Goal: Navigation & Orientation: Find specific page/section

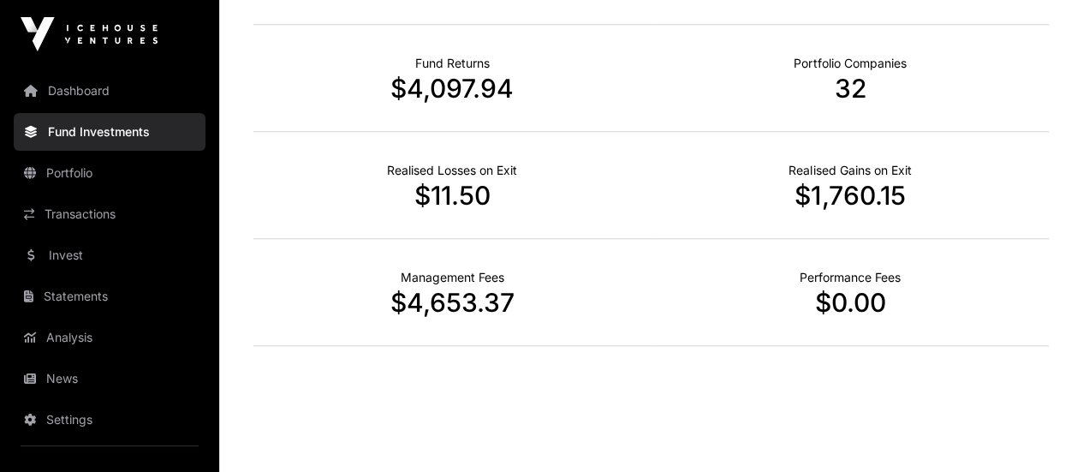
scroll to position [768, 0]
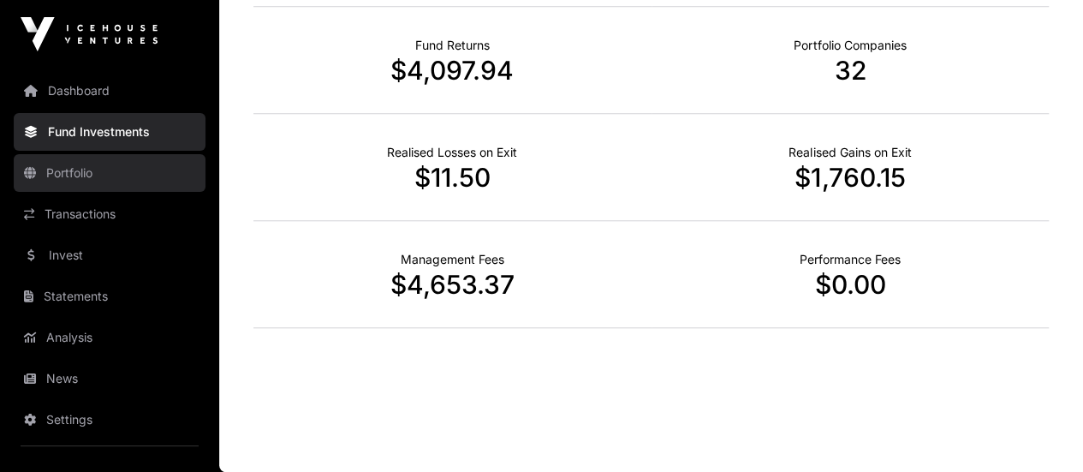
click at [57, 175] on link "Portfolio" at bounding box center [110, 173] width 192 height 38
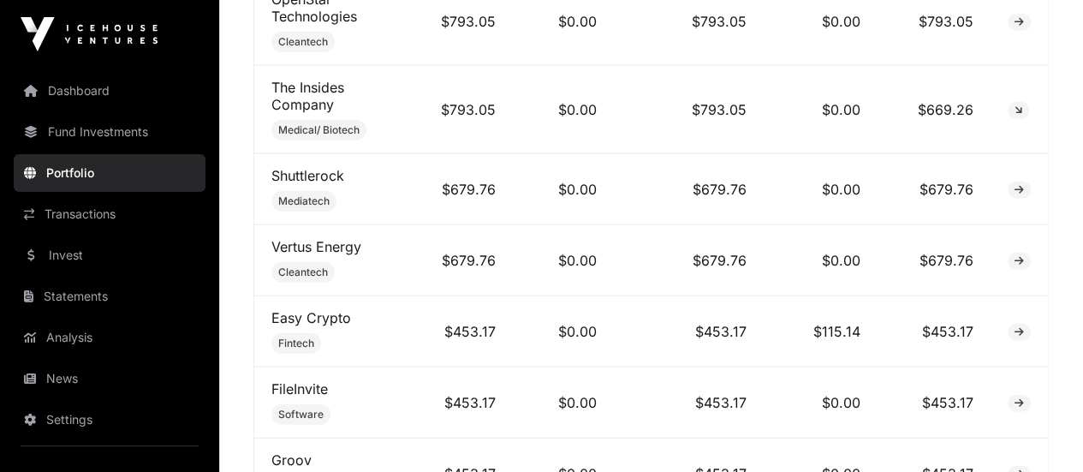
scroll to position [983, 0]
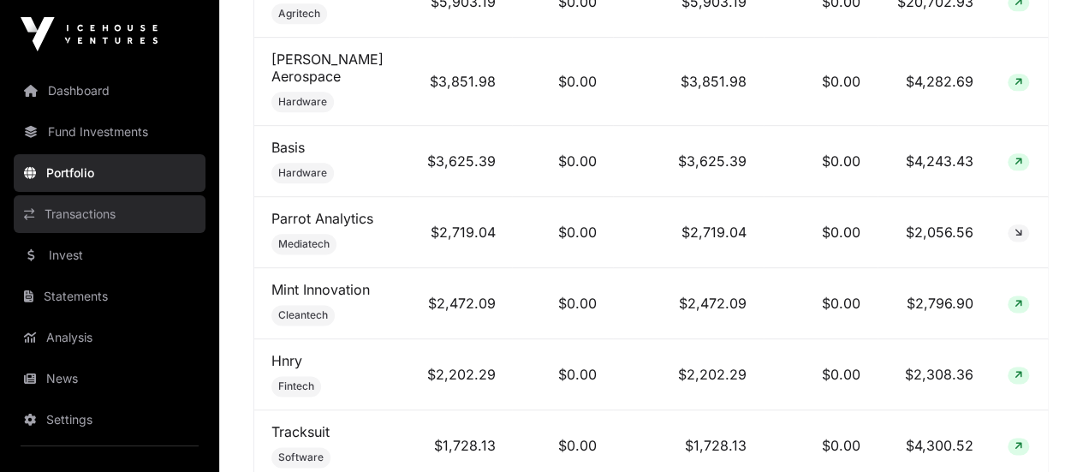
click at [109, 210] on link "Transactions" at bounding box center [110, 214] width 192 height 38
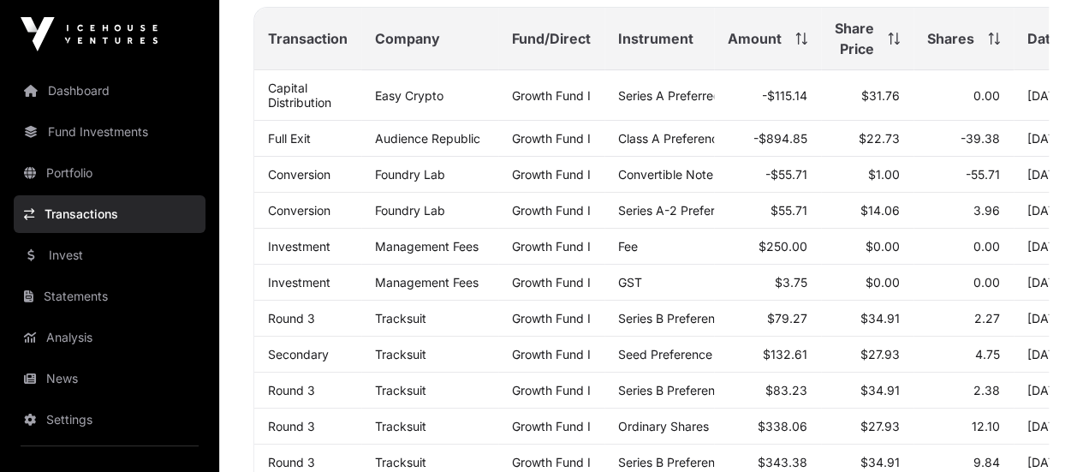
scroll to position [293, 0]
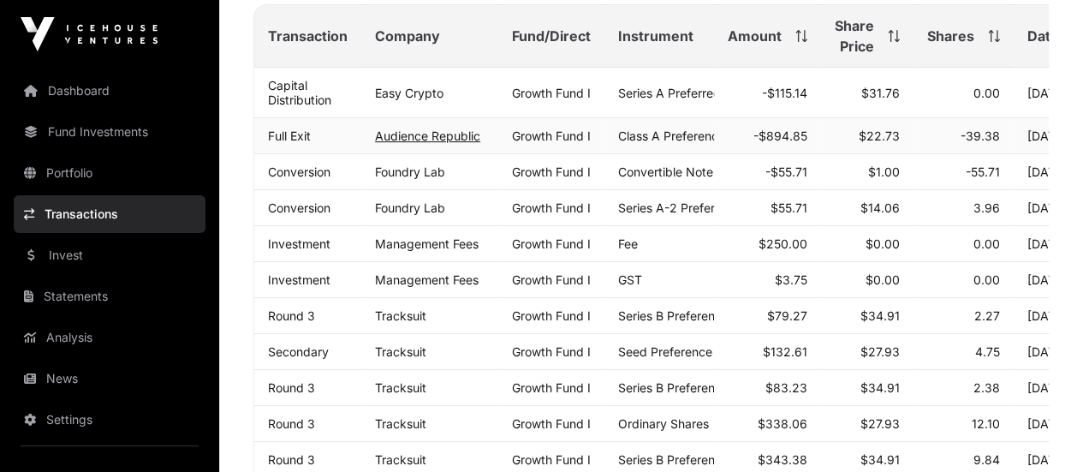
click at [411, 143] on link "Audience Republic" at bounding box center [427, 135] width 105 height 15
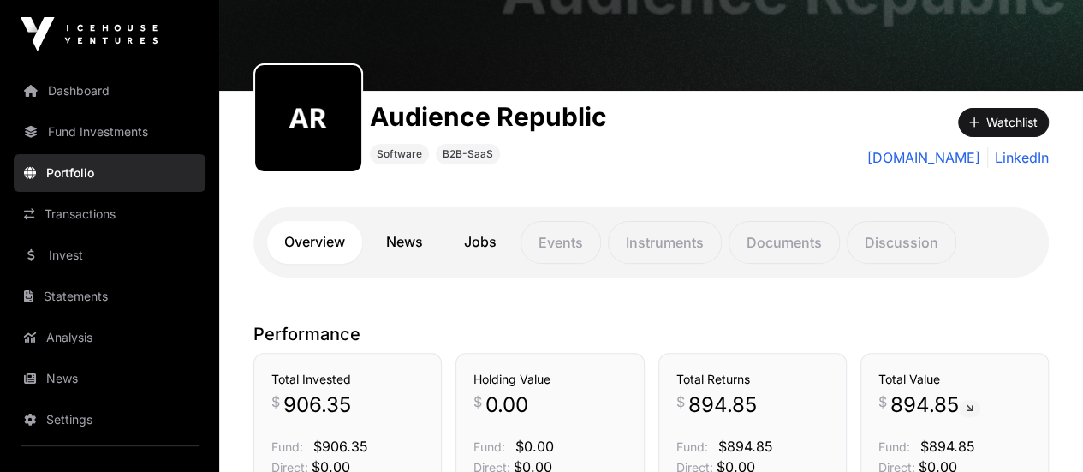
scroll to position [163, 0]
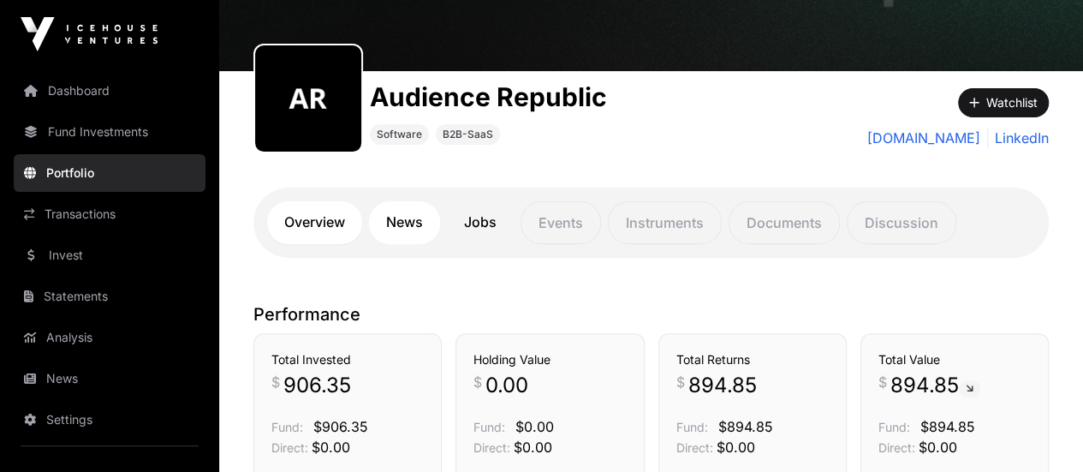
click at [401, 227] on link "News" at bounding box center [404, 222] width 71 height 43
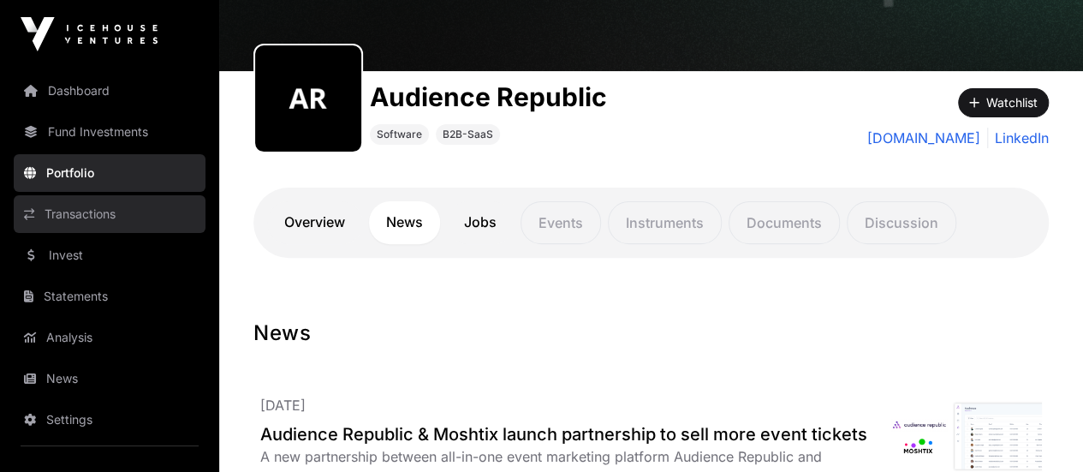
click at [76, 217] on link "Transactions" at bounding box center [110, 214] width 192 height 38
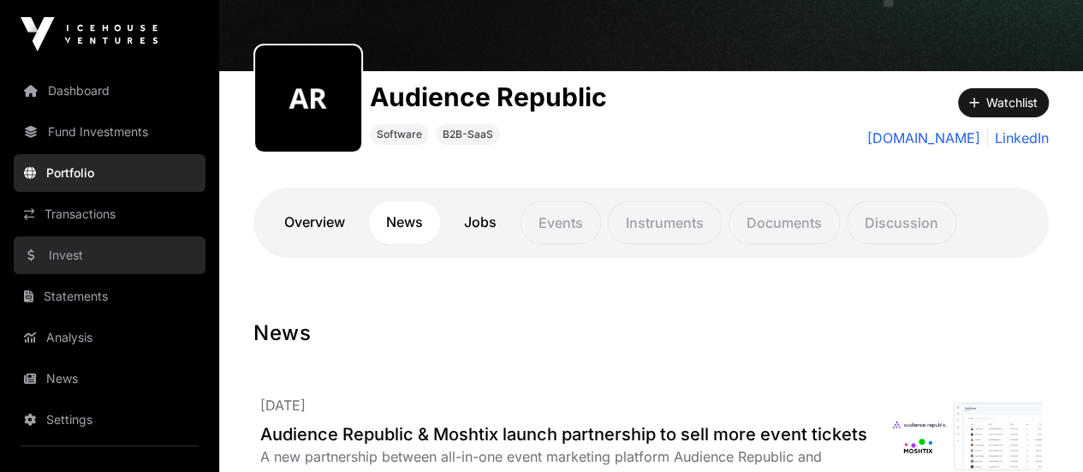
click at [69, 247] on link "Invest" at bounding box center [110, 255] width 192 height 38
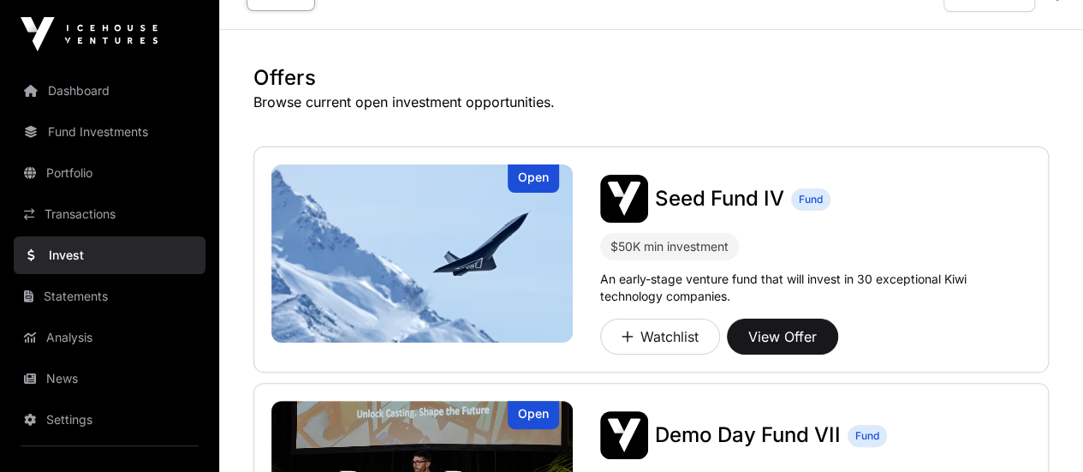
scroll to position [34, 0]
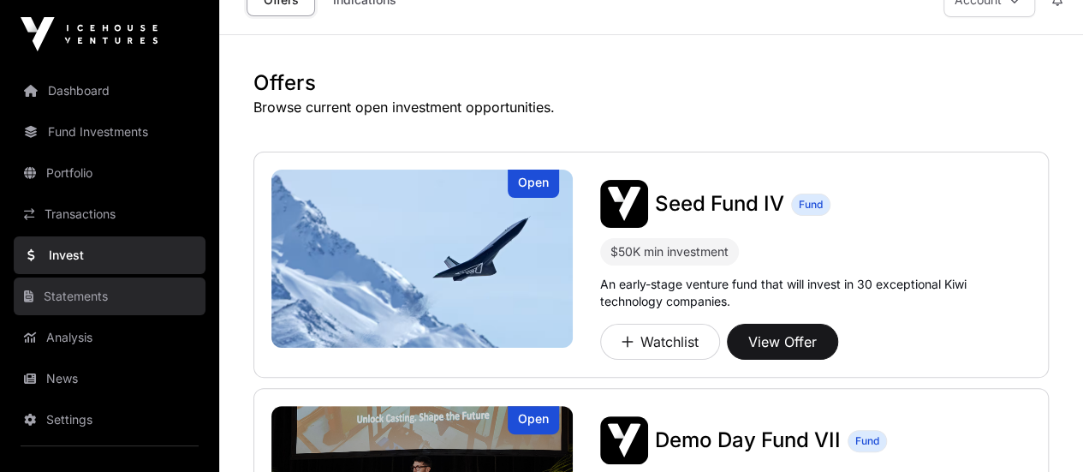
click at [112, 302] on link "Statements" at bounding box center [110, 296] width 192 height 38
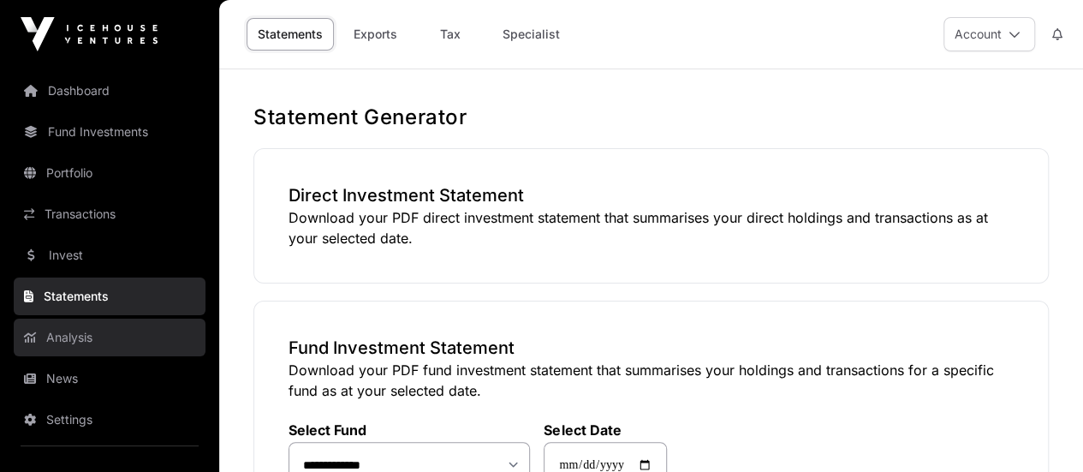
click at [74, 337] on link "Analysis" at bounding box center [110, 338] width 192 height 38
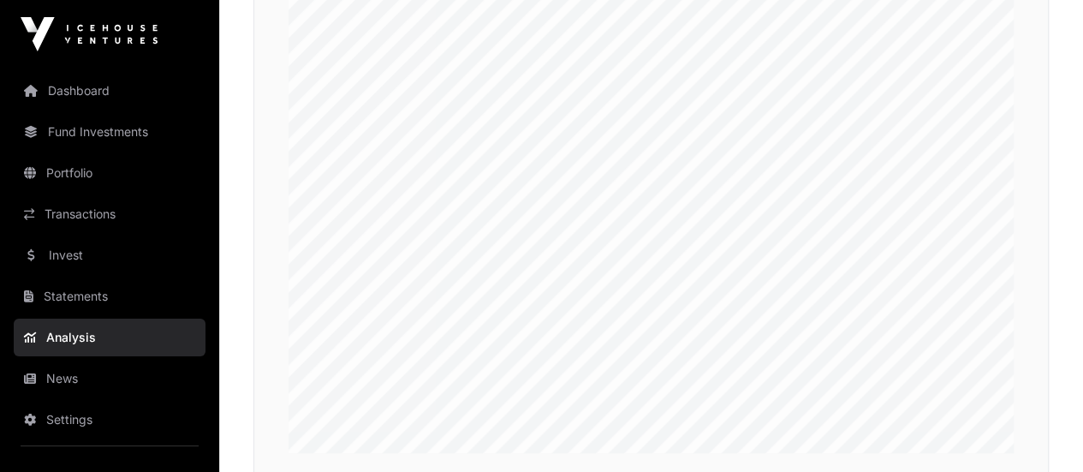
scroll to position [4129, 0]
